Goal: Connect with others: Connect with others

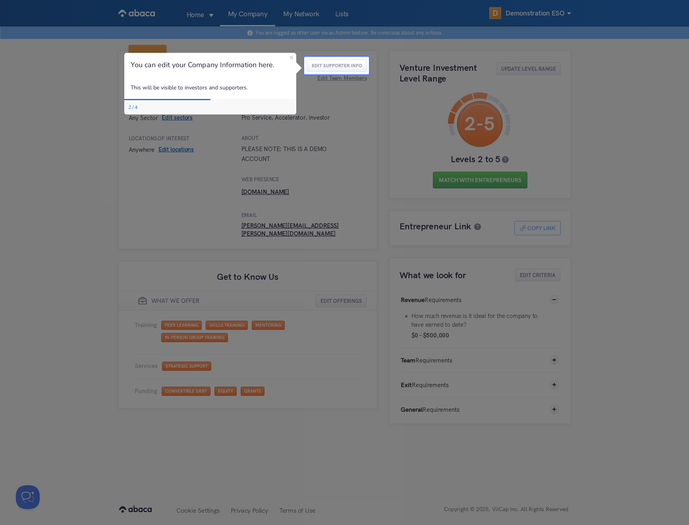
click at [158, 162] on div at bounding box center [152, 262] width 304 height 525
click at [344, 64] on button "Edit Supporter Info" at bounding box center [337, 65] width 60 height 13
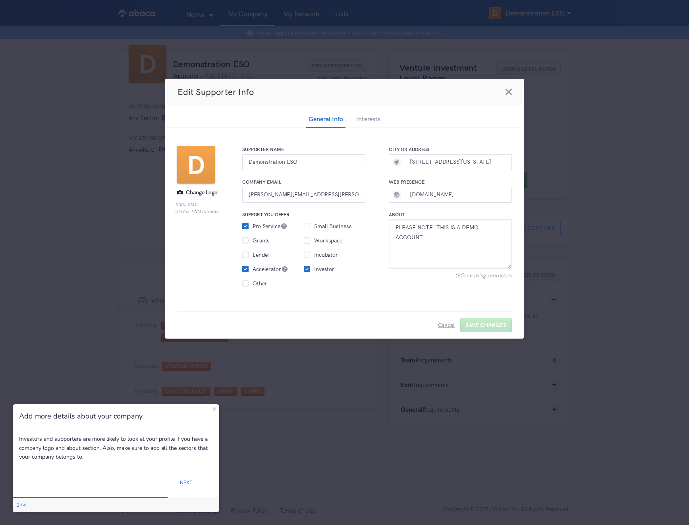
click at [541, 136] on div "Edit Supporter Info Something went wrong. Please try again. General Info Intere…" at bounding box center [344, 262] width 689 height 525
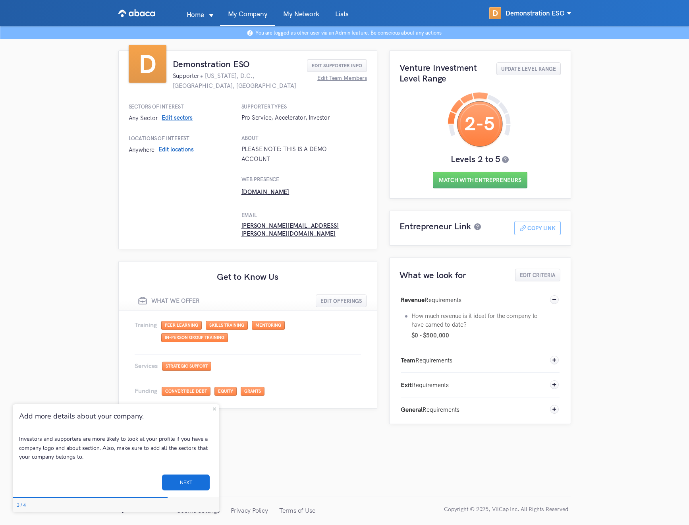
click at [191, 478] on button "NEXT" at bounding box center [186, 482] width 48 height 16
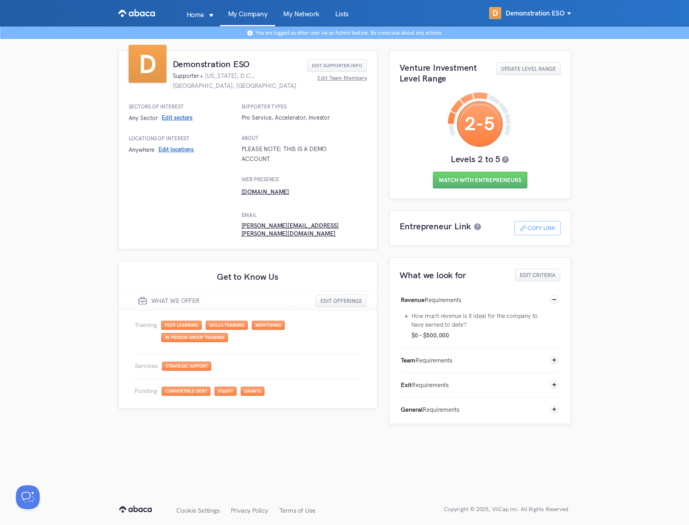
click at [304, 15] on link "My Network" at bounding box center [301, 18] width 52 height 15
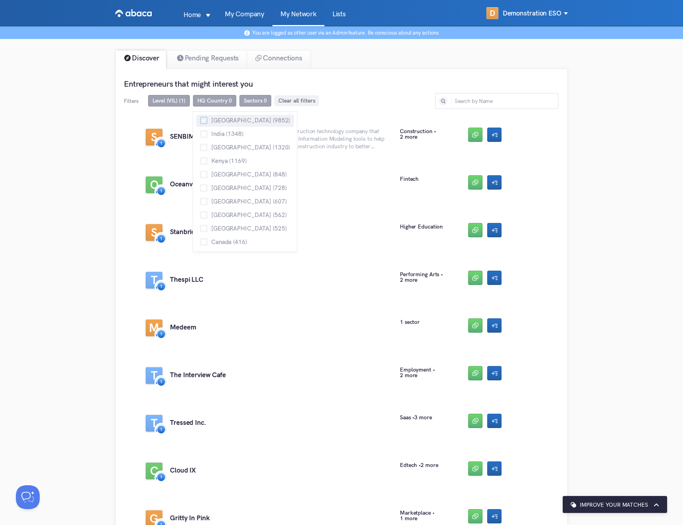
click at [203, 122] on span at bounding box center [203, 120] width 7 height 7
click at [200, 117] on input "[GEOGRAPHIC_DATA] (9852)" at bounding box center [200, 117] width 0 height 0
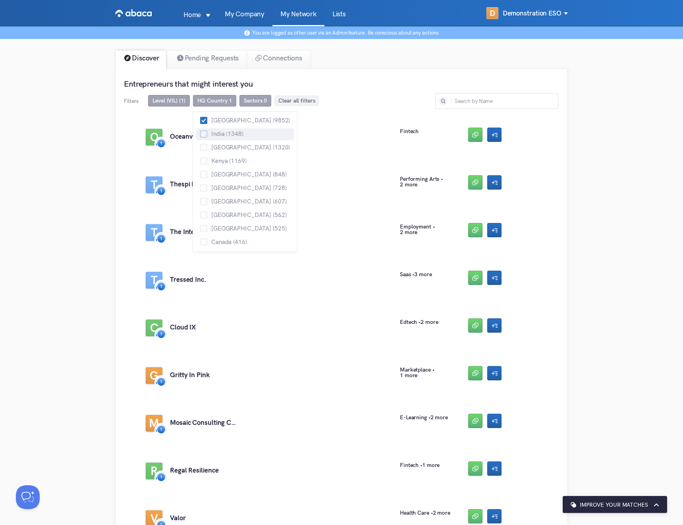
click at [203, 135] on span at bounding box center [203, 133] width 7 height 7
click at [200, 130] on input "India (1348)" at bounding box center [200, 130] width 0 height 0
click at [203, 150] on span at bounding box center [203, 147] width 7 height 7
click at [200, 144] on input "[GEOGRAPHIC_DATA] (1320)" at bounding box center [200, 144] width 0 height 0
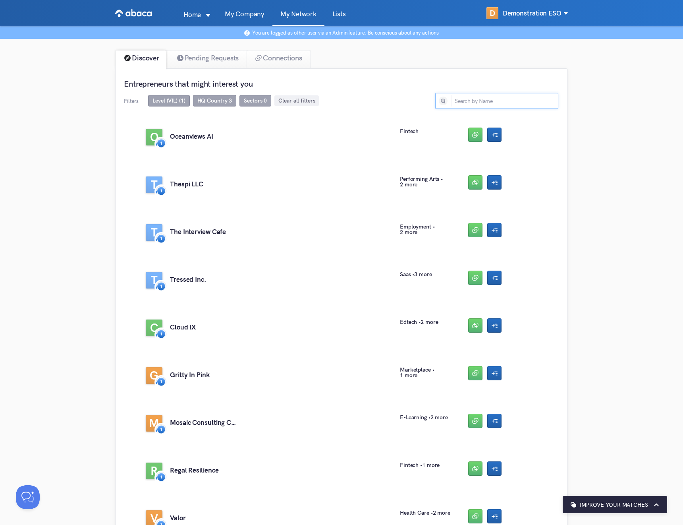
click at [480, 99] on input "text" at bounding box center [496, 101] width 123 height 16
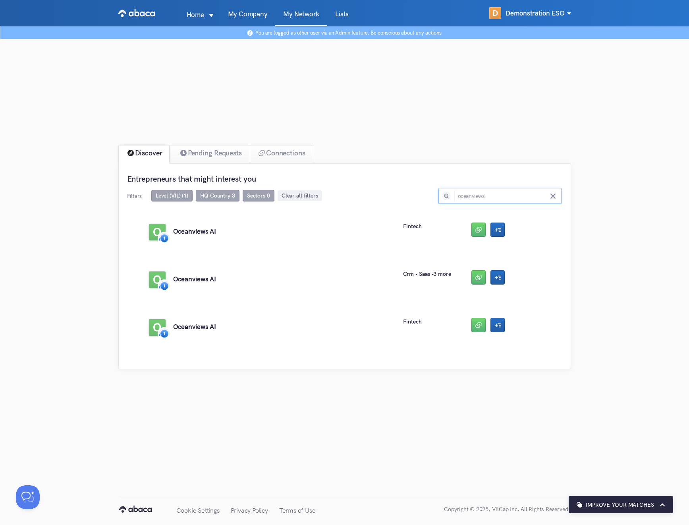
type input "oceanviews"
click at [474, 137] on div "Discover Pending Requests Connections Entrepreneurs that might interest you Fil…" at bounding box center [344, 245] width 453 height 248
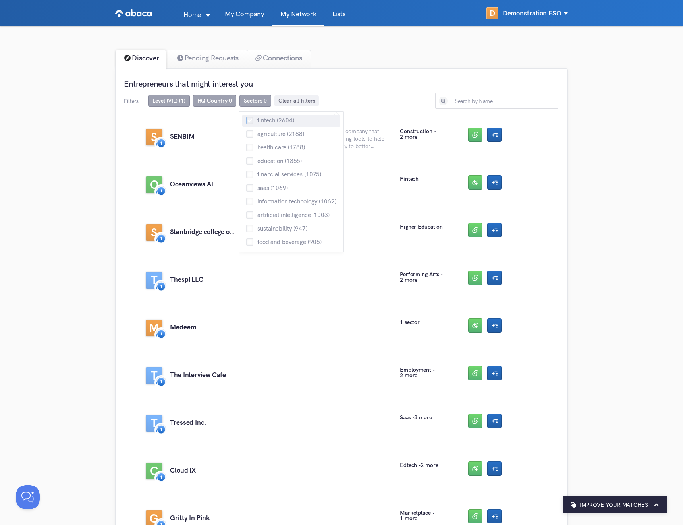
click at [249, 120] on span at bounding box center [249, 120] width 7 height 7
click at [246, 117] on input "fintech (2604)" at bounding box center [246, 117] width 0 height 0
click at [251, 134] on span at bounding box center [249, 133] width 7 height 7
click at [246, 130] on input "agriculture (2188)" at bounding box center [246, 130] width 0 height 0
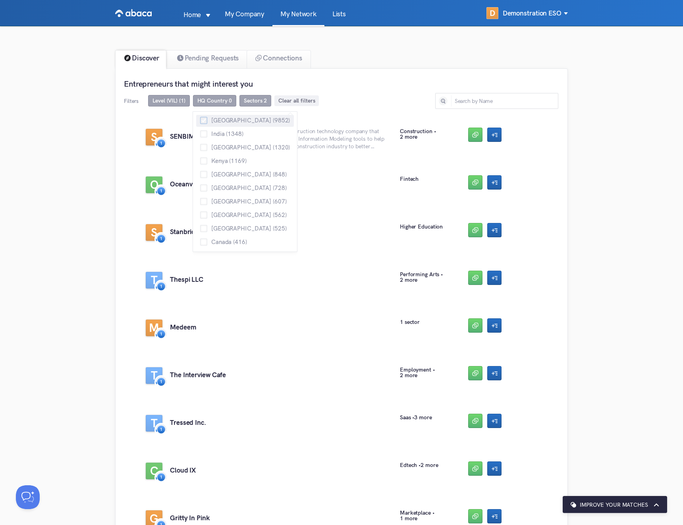
click at [203, 122] on span at bounding box center [203, 120] width 7 height 7
click at [200, 117] on input "[GEOGRAPHIC_DATA] (9852)" at bounding box center [200, 117] width 0 height 0
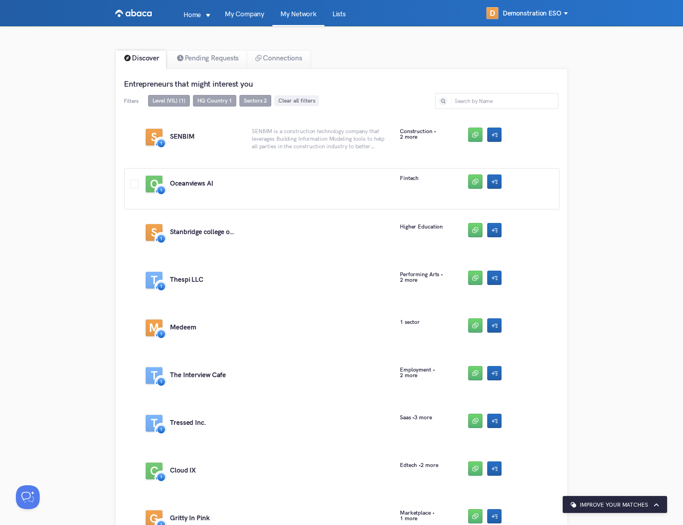
click at [553, 202] on div "O Oceanviews AI fintech" at bounding box center [341, 188] width 435 height 41
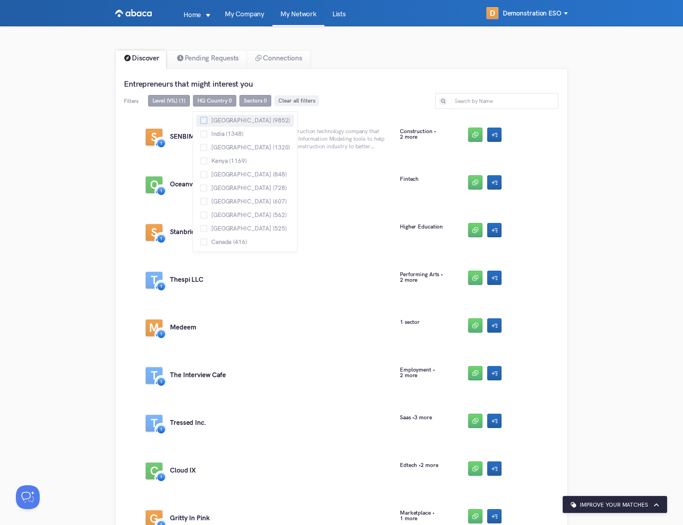
click at [206, 121] on span at bounding box center [203, 120] width 7 height 7
click at [200, 117] on input "[GEOGRAPHIC_DATA] (9852)" at bounding box center [200, 117] width 0 height 0
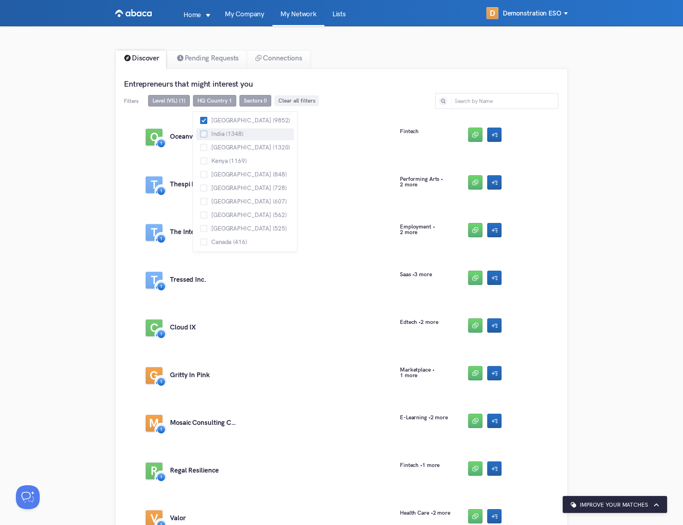
click at [202, 136] on span at bounding box center [203, 133] width 7 height 7
click at [200, 130] on input "India (1348)" at bounding box center [200, 130] width 0 height 0
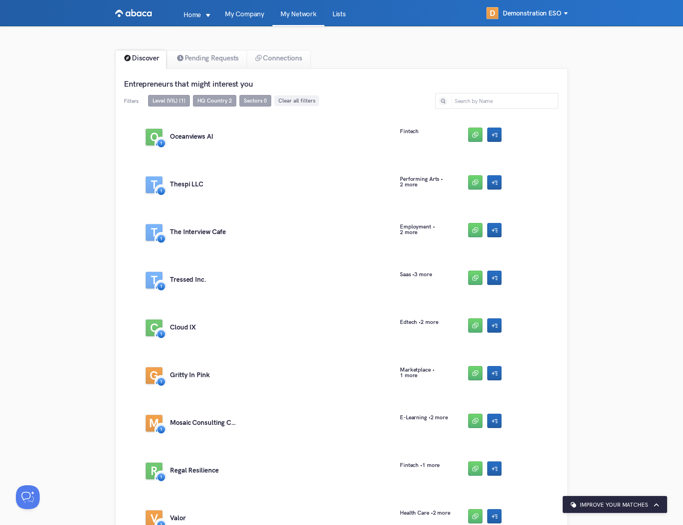
click at [284, 104] on span "Clear all filters" at bounding box center [296, 100] width 44 height 11
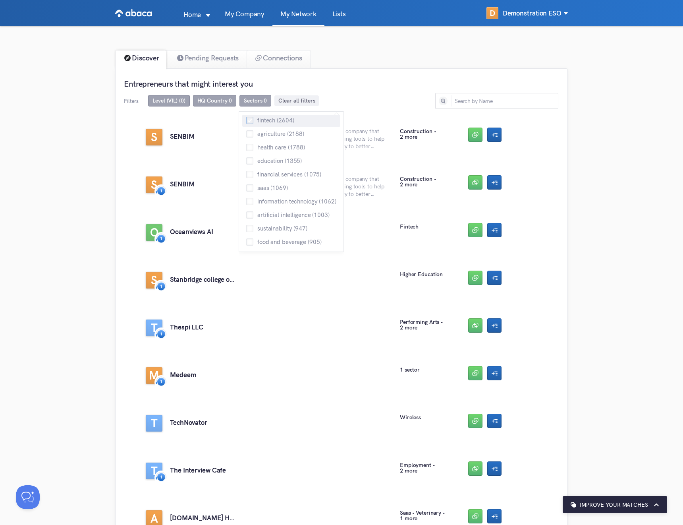
click at [248, 120] on span at bounding box center [249, 120] width 7 height 7
click at [246, 117] on input "fintech (2604)" at bounding box center [246, 117] width 0 height 0
click at [252, 119] on span at bounding box center [249, 120] width 7 height 7
click at [246, 117] on input "fintech (2604)" at bounding box center [246, 117] width 0 height 0
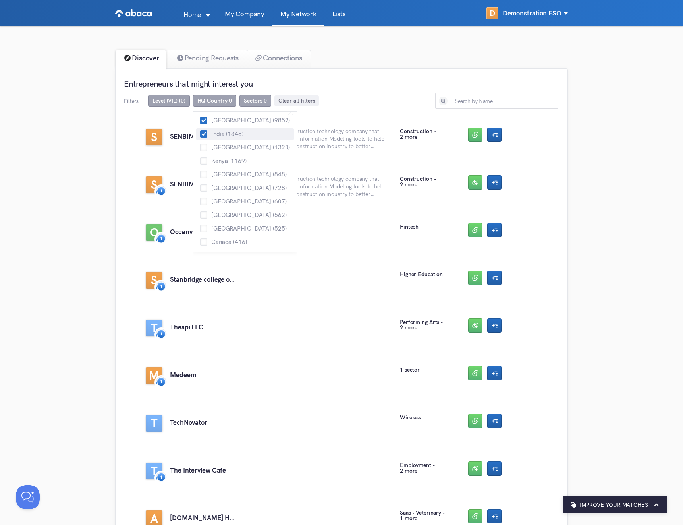
click at [206, 132] on span at bounding box center [203, 133] width 7 height 7
click at [200, 130] on input "India (1348)" at bounding box center [200, 130] width 0 height 0
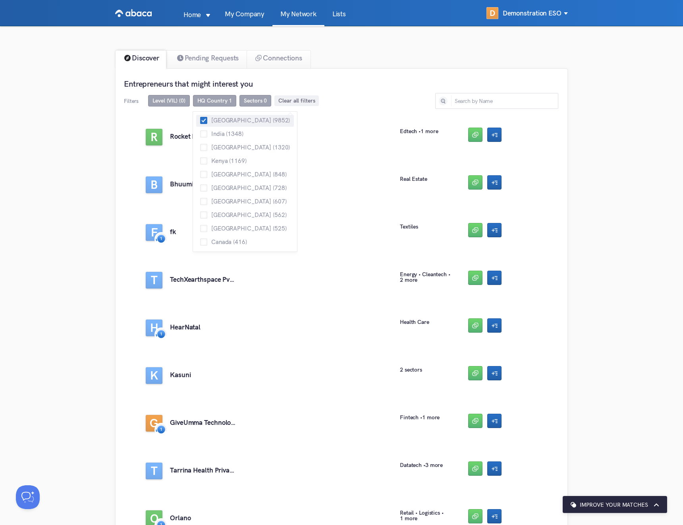
click at [204, 120] on span at bounding box center [203, 120] width 7 height 7
click at [200, 117] on input "[GEOGRAPHIC_DATA] (9852)" at bounding box center [200, 117] width 0 height 0
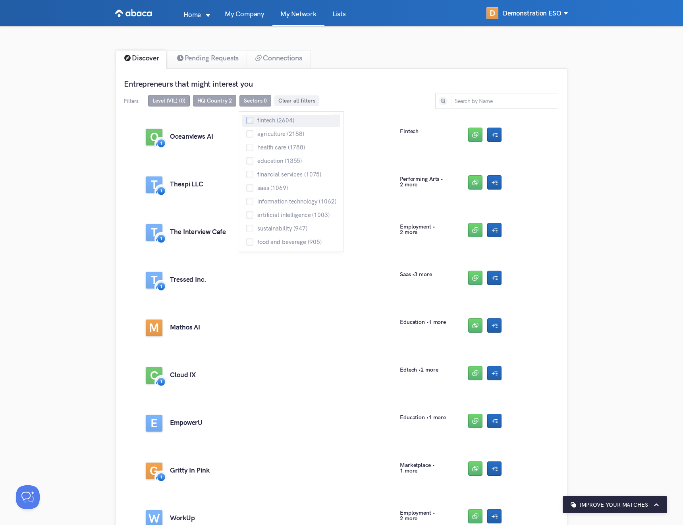
click at [247, 121] on span at bounding box center [249, 120] width 7 height 7
click at [246, 117] on input "fintech (2604)" at bounding box center [246, 117] width 0 height 0
click at [287, 101] on span "Clear all filters" at bounding box center [296, 100] width 37 height 7
